Goal: Navigation & Orientation: Find specific page/section

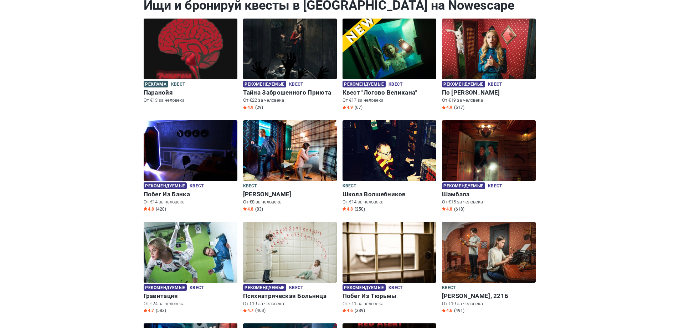
scroll to position [214, 0]
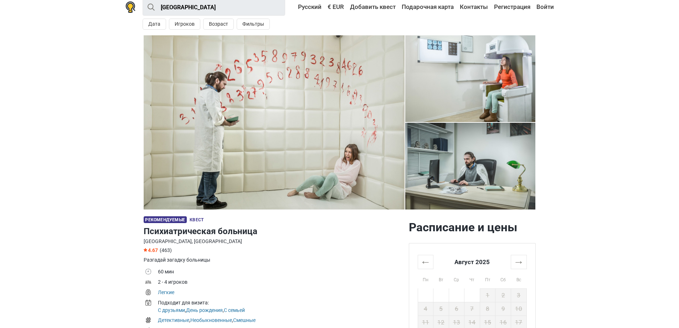
scroll to position [178, 0]
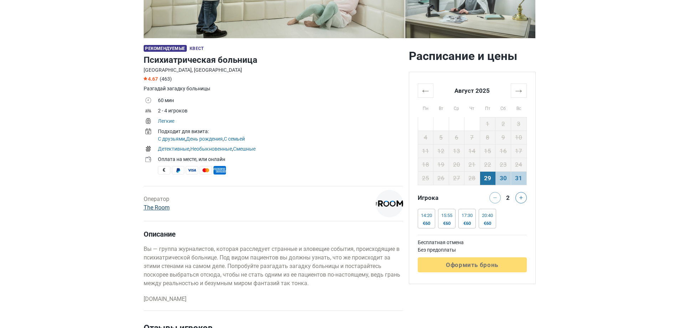
click at [152, 207] on link "The Room" at bounding box center [157, 207] width 26 height 7
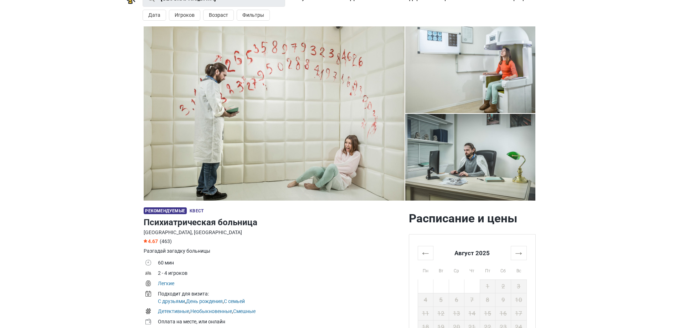
scroll to position [0, 0]
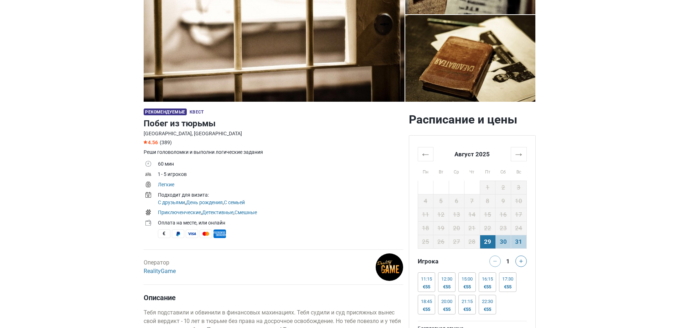
scroll to position [214, 0]
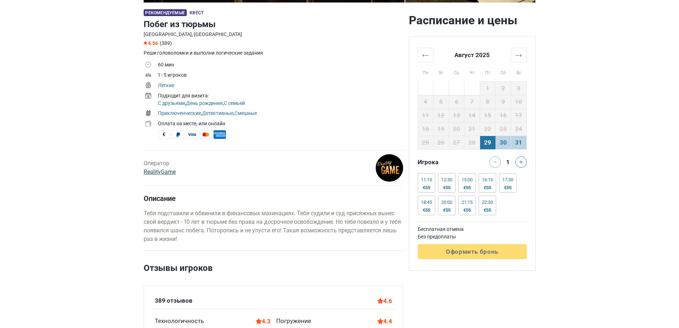
click at [157, 171] on link "RealityGame" at bounding box center [160, 171] width 32 height 7
drag, startPoint x: 170, startPoint y: 171, endPoint x: 143, endPoint y: 170, distance: 27.8
click at [143, 170] on div "Оператор RealityGame" at bounding box center [229, 167] width 177 height 27
